Goal: Transaction & Acquisition: Purchase product/service

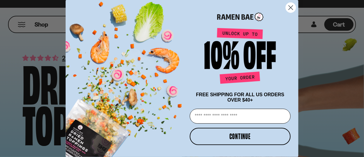
click at [289, 8] on icon "Close dialog" at bounding box center [291, 8] width 4 height 4
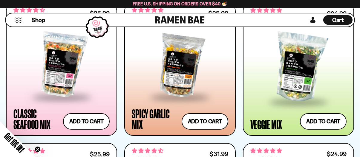
scroll to position [310, 0]
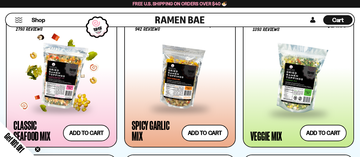
click at [50, 63] on div at bounding box center [61, 77] width 96 height 64
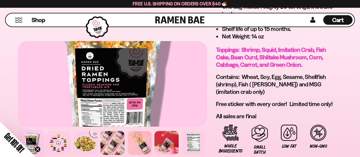
scroll to position [526, 0]
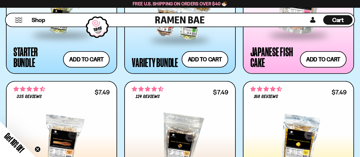
scroll to position [662, 0]
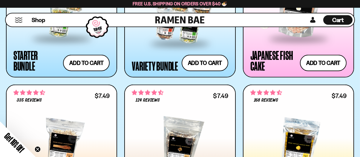
click at [273, 46] on span at bounding box center [298, 39] width 73 height 21
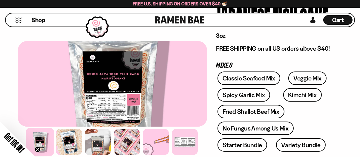
scroll to position [66, 0]
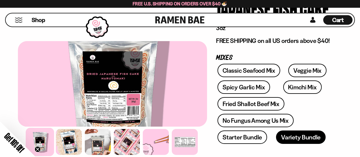
click at [304, 132] on link "Variety Bundle" at bounding box center [301, 137] width 50 height 13
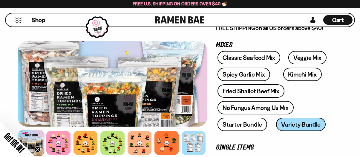
scroll to position [82, 0]
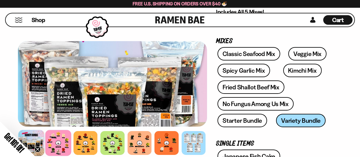
click at [59, 140] on div at bounding box center [58, 143] width 26 height 26
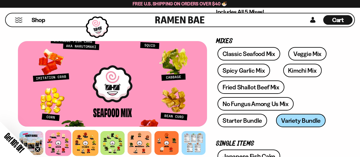
click at [89, 137] on div at bounding box center [85, 143] width 26 height 26
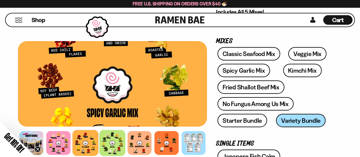
click at [118, 139] on div at bounding box center [112, 143] width 26 height 26
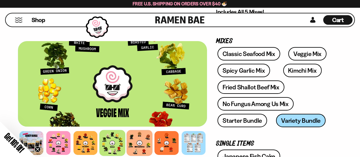
click at [144, 145] on div at bounding box center [139, 143] width 26 height 26
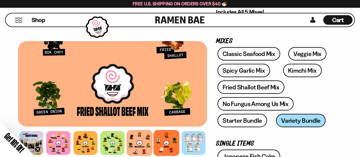
click at [160, 146] on div at bounding box center [166, 143] width 26 height 26
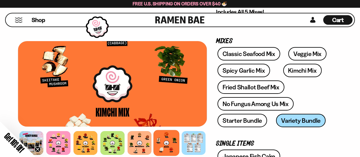
click at [80, 121] on div at bounding box center [112, 84] width 189 height 86
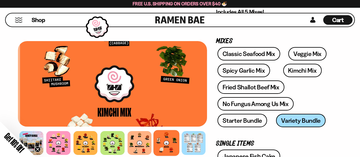
click at [82, 102] on div at bounding box center [114, 84] width 189 height 86
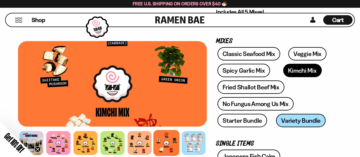
click at [297, 71] on link "Kimchi Mix" at bounding box center [302, 70] width 39 height 13
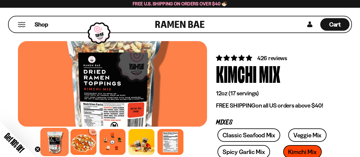
drag, startPoint x: 362, startPoint y: 10, endPoint x: 241, endPoint y: 41, distance: 125.2
click at [241, 41] on div "Shop Cart D0381C2F-513E-4F90-8A41-6F0A75DCBAAA" at bounding box center [180, 24] width 360 height 33
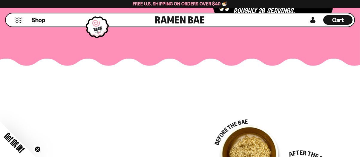
scroll to position [1087, 0]
